Goal: Entertainment & Leisure: Consume media (video, audio)

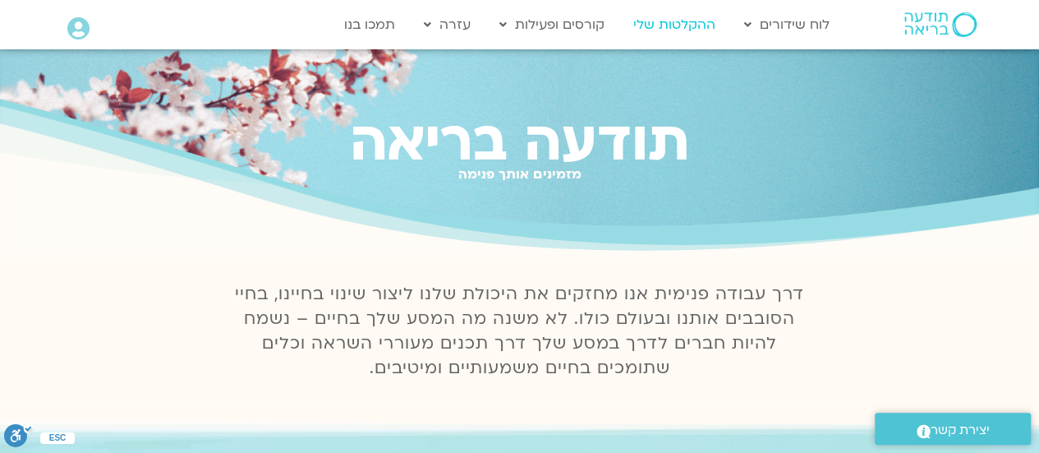
click at [672, 23] on link "ההקלטות שלי" at bounding box center [674, 24] width 99 height 31
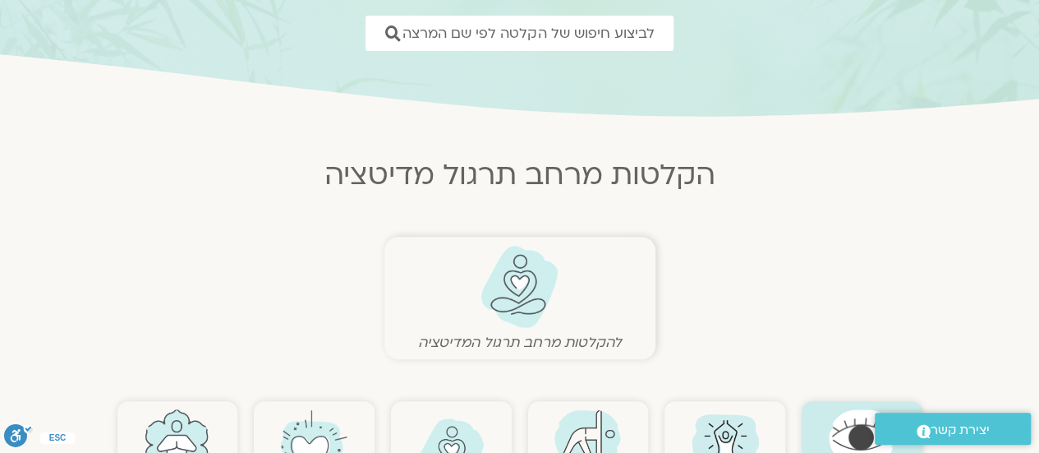
scroll to position [411, 0]
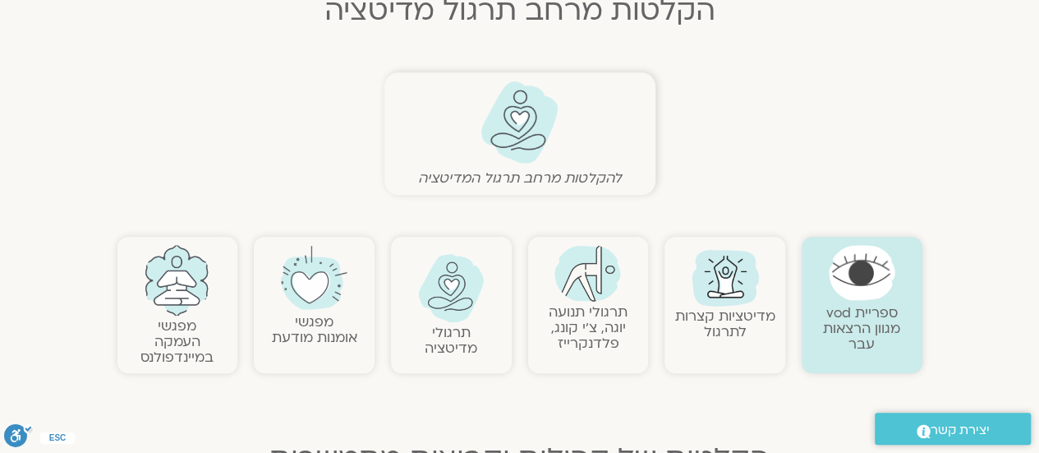
click at [455, 291] on img at bounding box center [451, 288] width 67 height 68
click at [444, 301] on img at bounding box center [451, 288] width 67 height 68
click at [442, 288] on img at bounding box center [451, 288] width 67 height 68
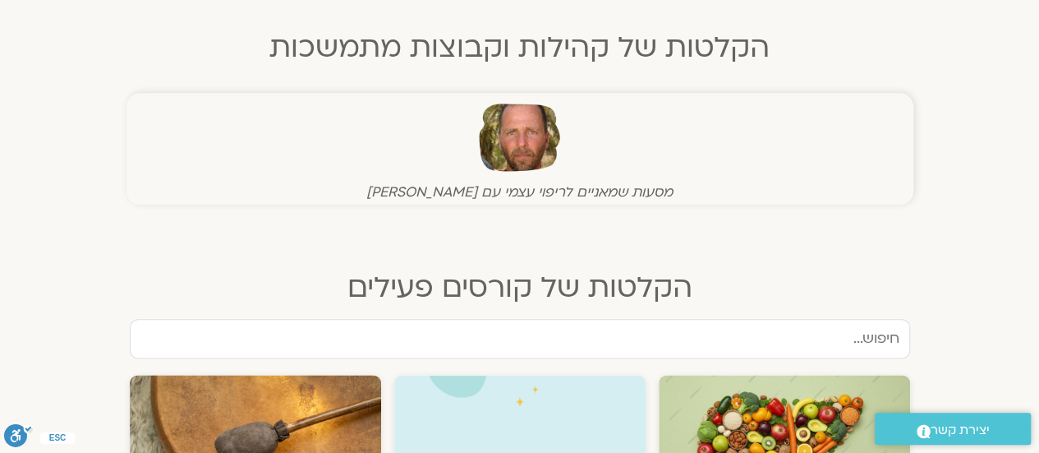
scroll to position [986, 0]
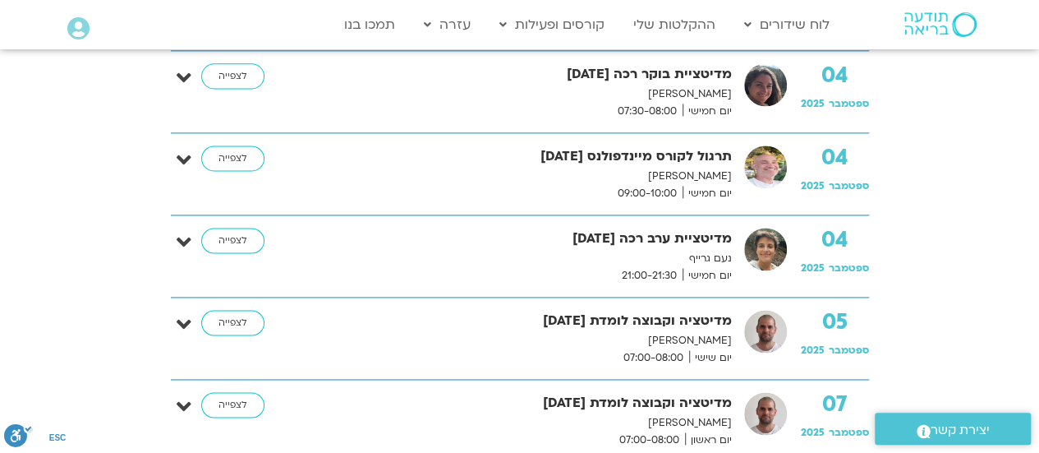
scroll to position [1004, 0]
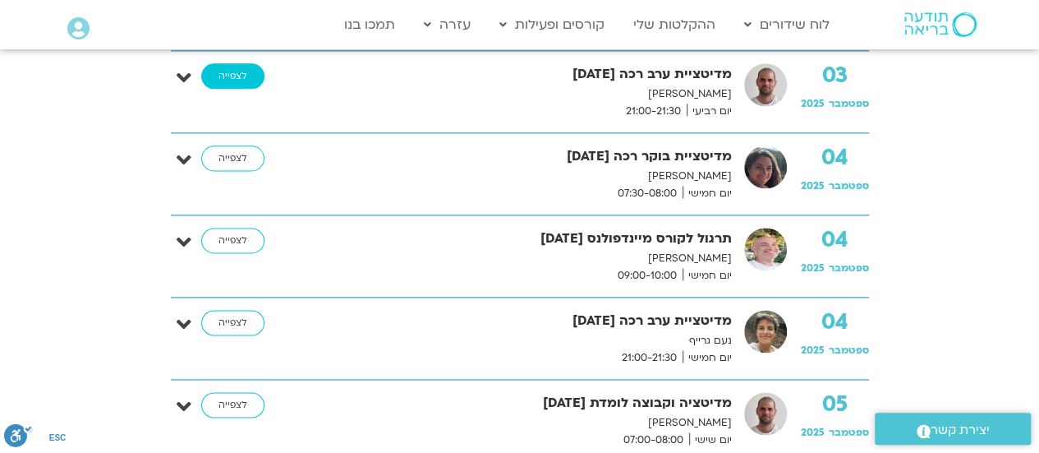
click at [227, 64] on link "לצפייה" at bounding box center [232, 76] width 63 height 26
